Goal: Task Accomplishment & Management: Use online tool/utility

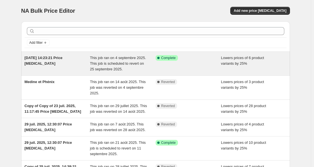
click at [139, 68] on div "This job ran on 4 septembre 2025. This job is scheduled to revert on 25 septemb…" at bounding box center [123, 63] width 66 height 17
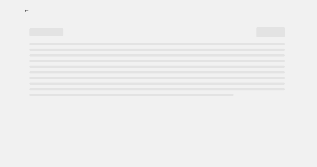
select select "percentage"
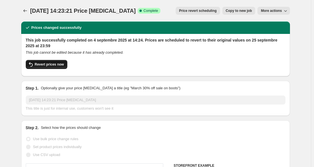
click at [61, 64] on span "Revert prices now" at bounding box center [49, 64] width 29 height 5
checkbox input "false"
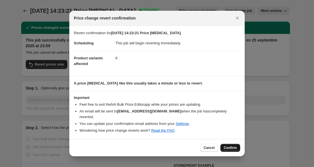
click at [223, 144] on button "Confirm" at bounding box center [230, 148] width 20 height 8
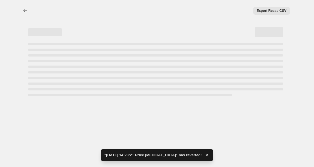
select select "percentage"
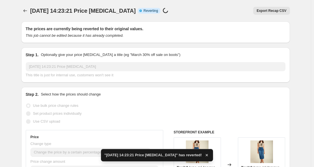
checkbox input "true"
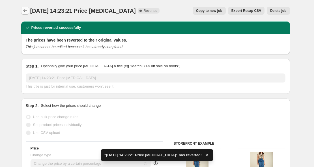
click at [25, 8] on icon "Price change jobs" at bounding box center [25, 11] width 6 height 6
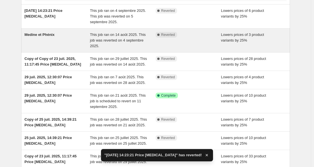
scroll to position [57, 0]
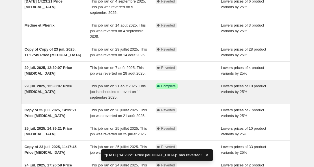
click at [71, 98] on div "29 juil. 2025, 12:30:07 Price change job" at bounding box center [58, 91] width 66 height 17
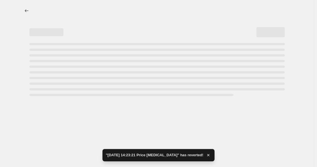
select select "percentage"
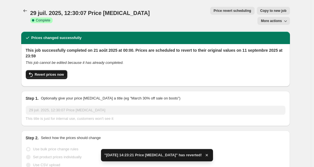
click at [56, 72] on span "Revert prices now" at bounding box center [49, 74] width 29 height 5
checkbox input "false"
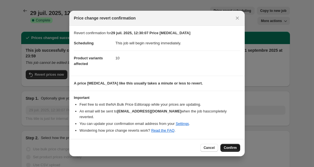
click at [224, 144] on button "Confirm" at bounding box center [230, 148] width 20 height 8
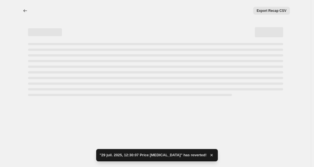
select select "percentage"
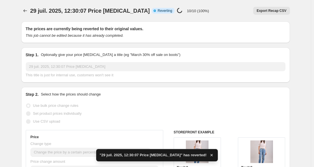
checkbox input "true"
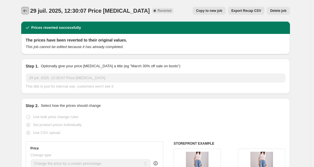
click at [24, 12] on icon "Price change jobs" at bounding box center [25, 11] width 6 height 6
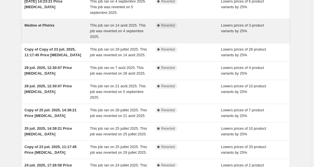
scroll to position [140, 0]
